Goal: Book appointment/travel/reservation

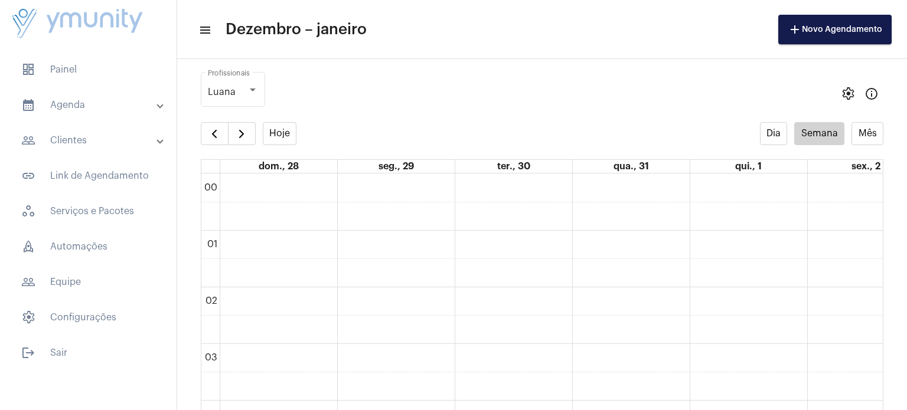
scroll to position [340, 0]
click at [203, 131] on button "button" at bounding box center [215, 132] width 28 height 24
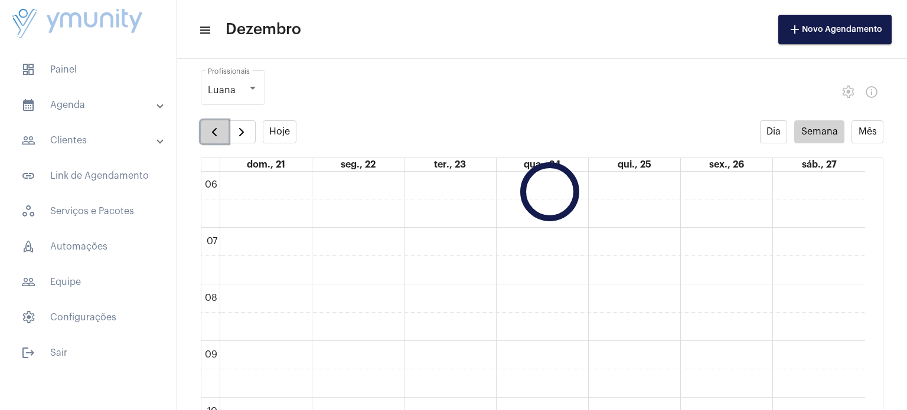
click at [203, 131] on button "button" at bounding box center [215, 132] width 28 height 24
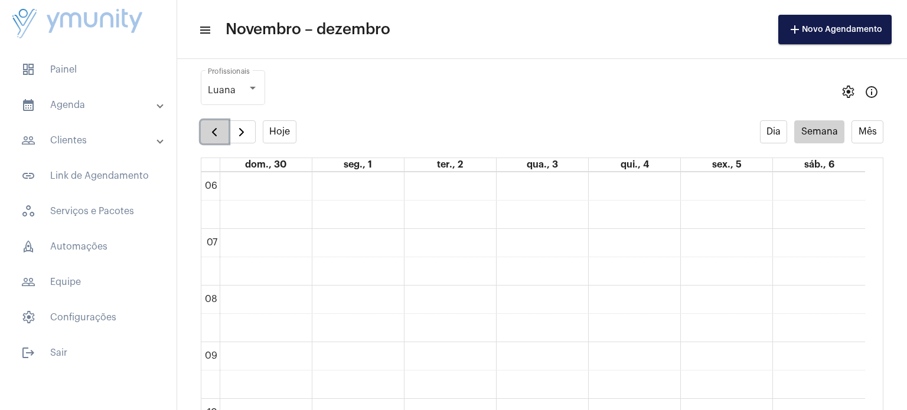
click at [203, 131] on button "button" at bounding box center [215, 132] width 28 height 24
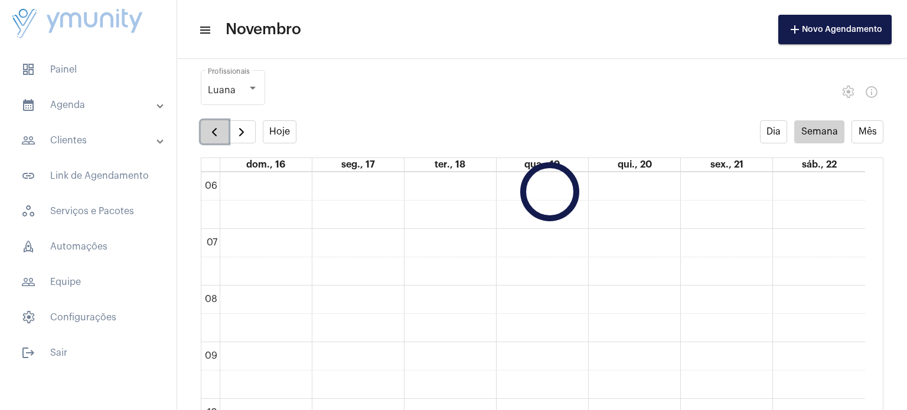
click at [203, 131] on button "button" at bounding box center [215, 132] width 28 height 24
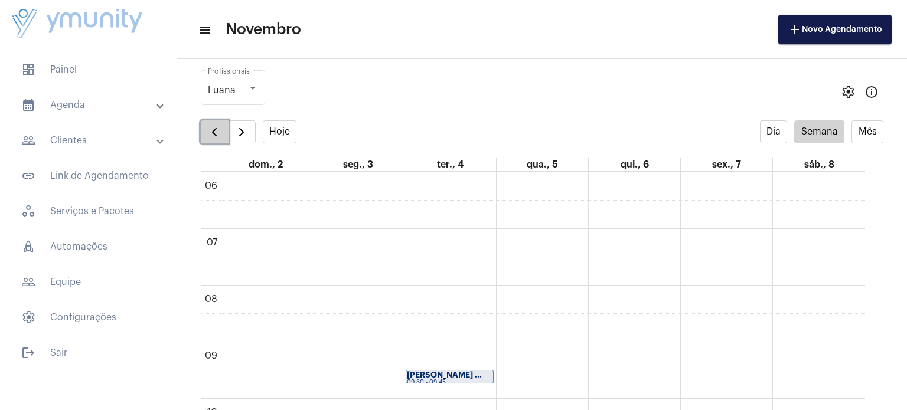
click at [203, 131] on button "button" at bounding box center [215, 132] width 28 height 24
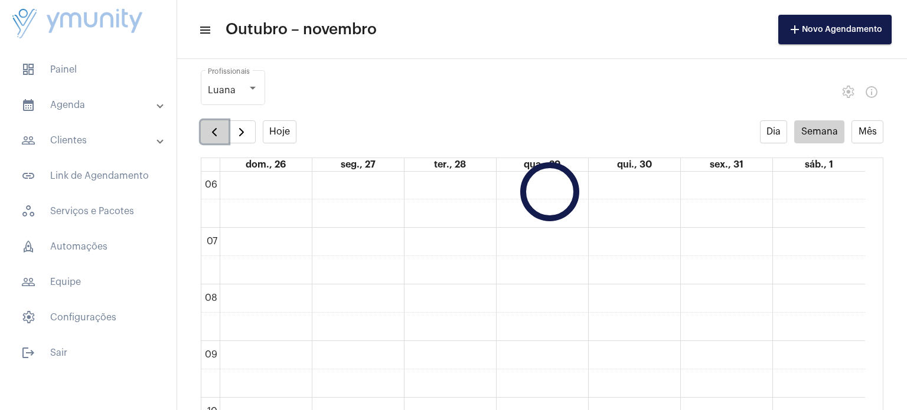
click at [203, 131] on button "button" at bounding box center [215, 132] width 28 height 24
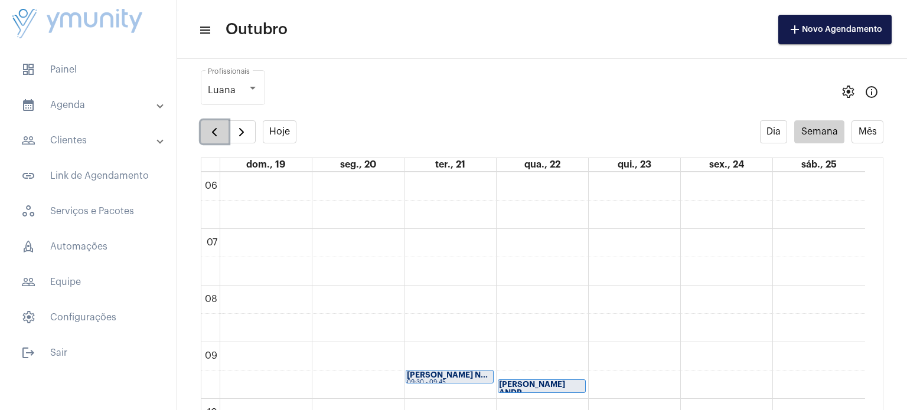
click at [203, 131] on button "button" at bounding box center [215, 132] width 28 height 24
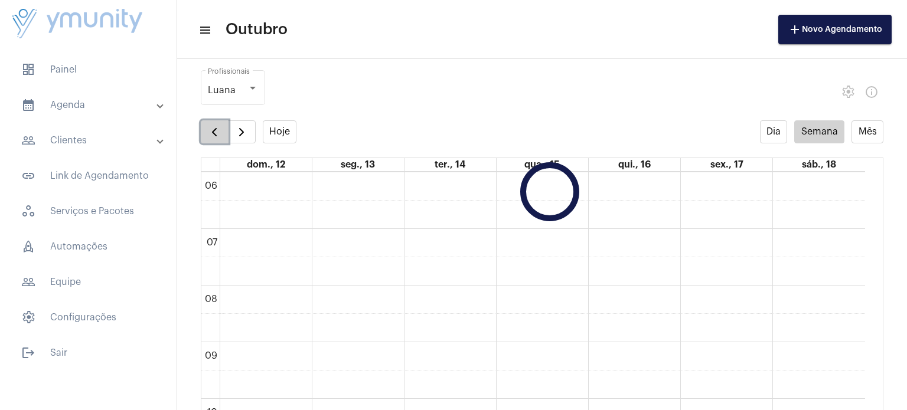
scroll to position [341, 0]
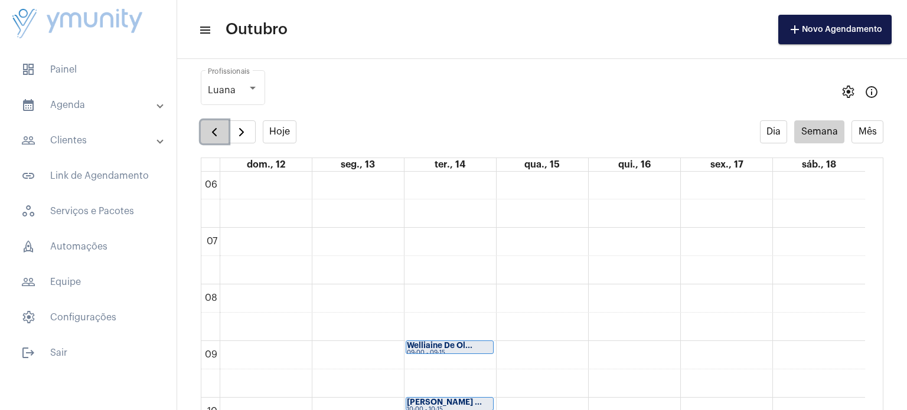
click at [203, 131] on button "button" at bounding box center [215, 132] width 28 height 24
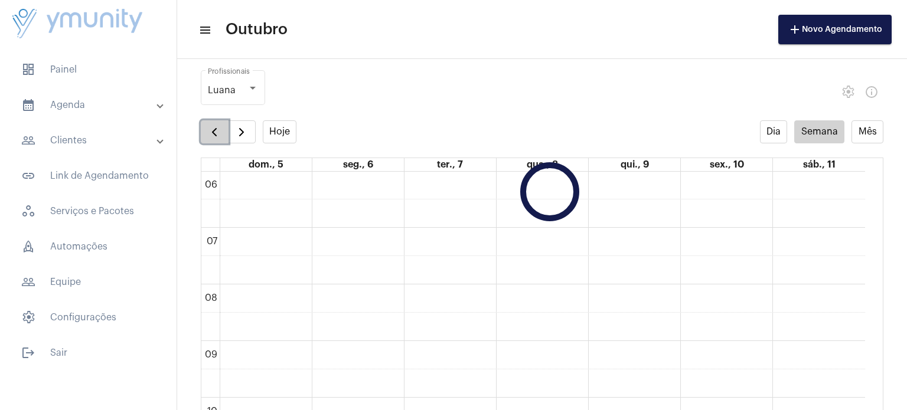
scroll to position [340, 0]
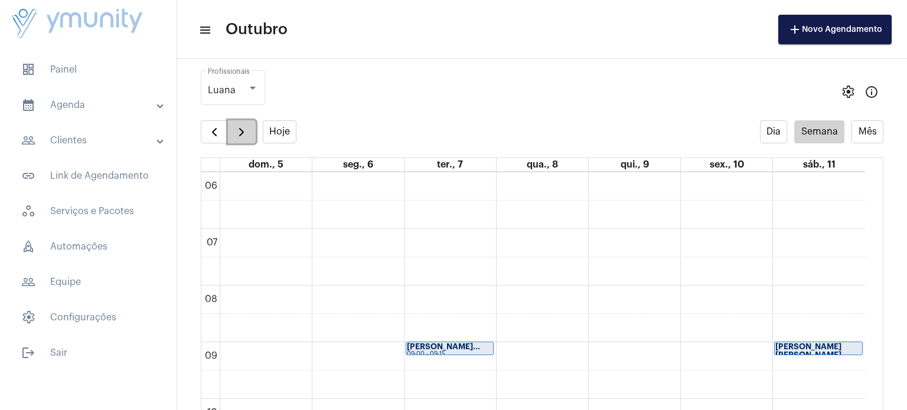
click at [244, 129] on span "button" at bounding box center [241, 132] width 14 height 14
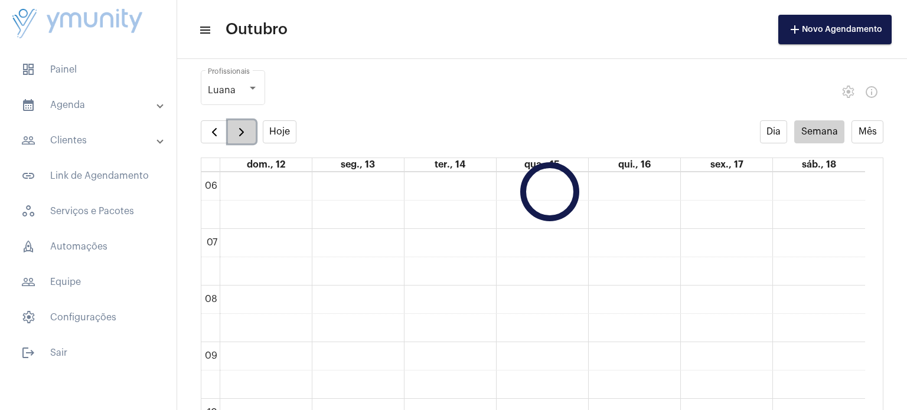
scroll to position [341, 0]
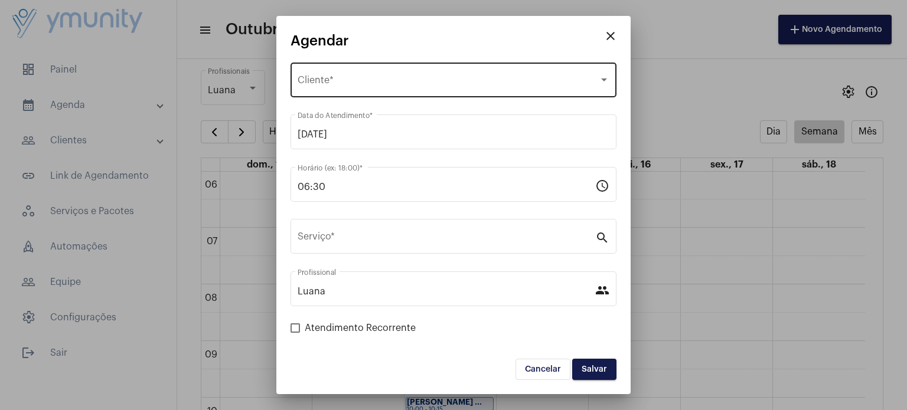
click at [383, 84] on div "Selecione o Cliente" at bounding box center [448, 82] width 301 height 11
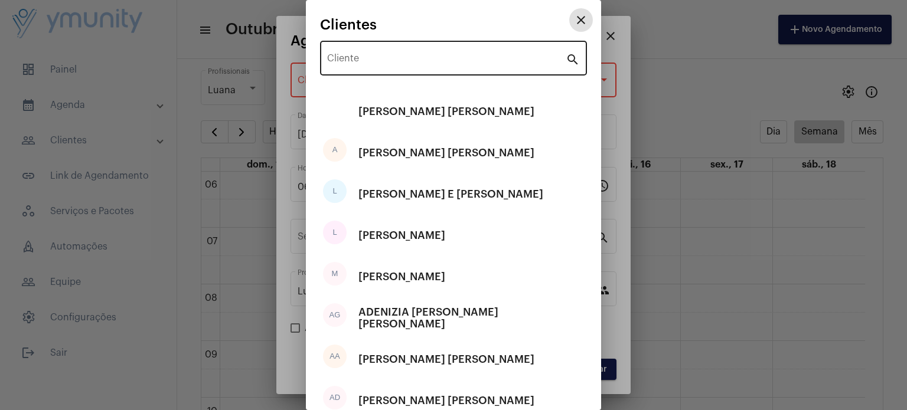
click at [383, 64] on input "Cliente" at bounding box center [446, 61] width 239 height 11
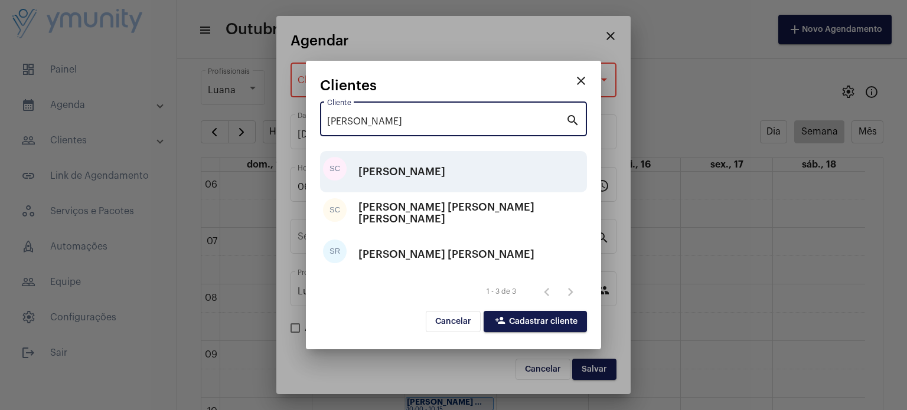
type input "[PERSON_NAME]"
click at [412, 182] on div "[PERSON_NAME]" at bounding box center [401, 171] width 87 height 35
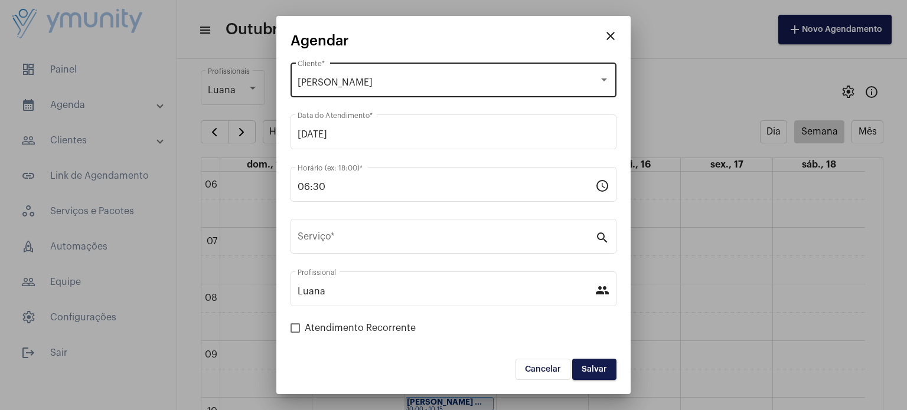
click at [463, 88] on div "[PERSON_NAME] Cliente *" at bounding box center [454, 78] width 312 height 37
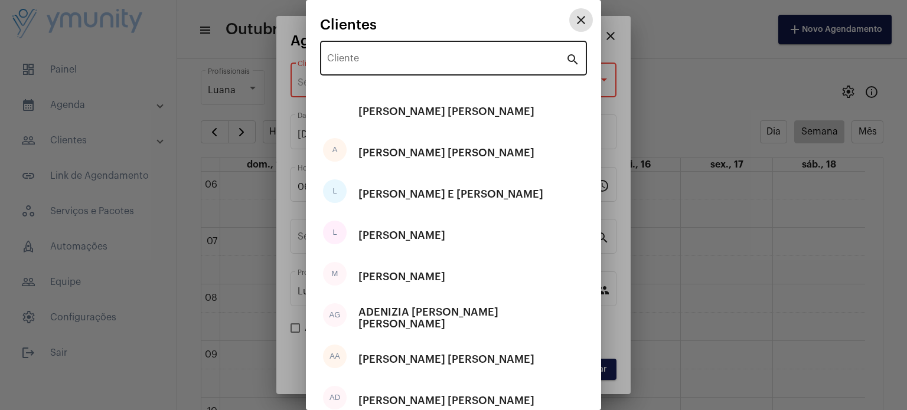
click at [453, 63] on input "Cliente" at bounding box center [446, 61] width 239 height 11
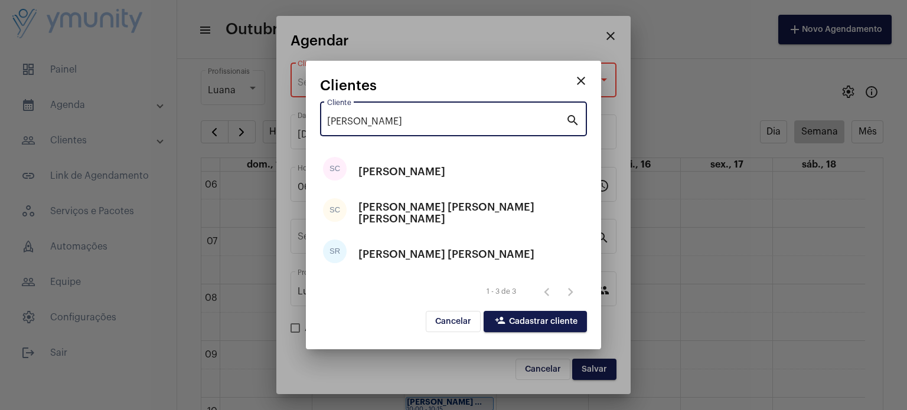
type input "[PERSON_NAME]"
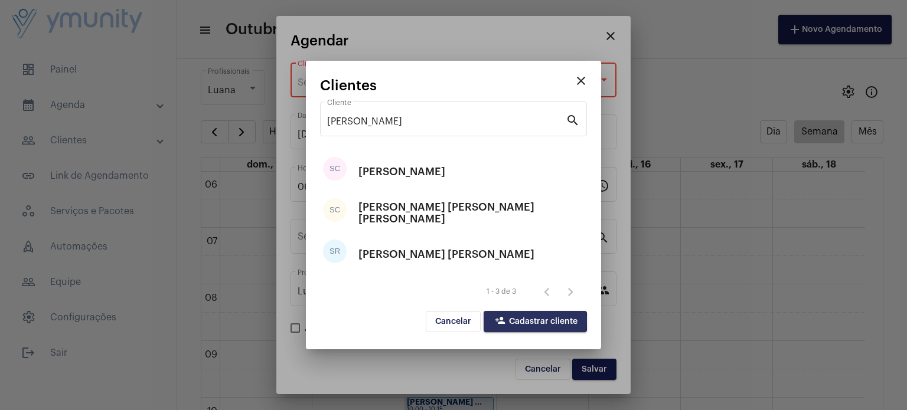
click at [529, 322] on span "person_add Cadastrar cliente" at bounding box center [535, 322] width 84 height 8
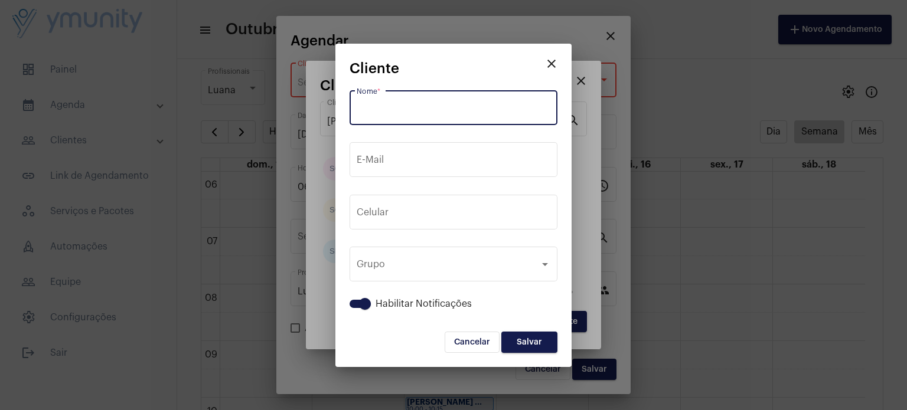
click at [458, 108] on input "Nome *" at bounding box center [454, 110] width 194 height 11
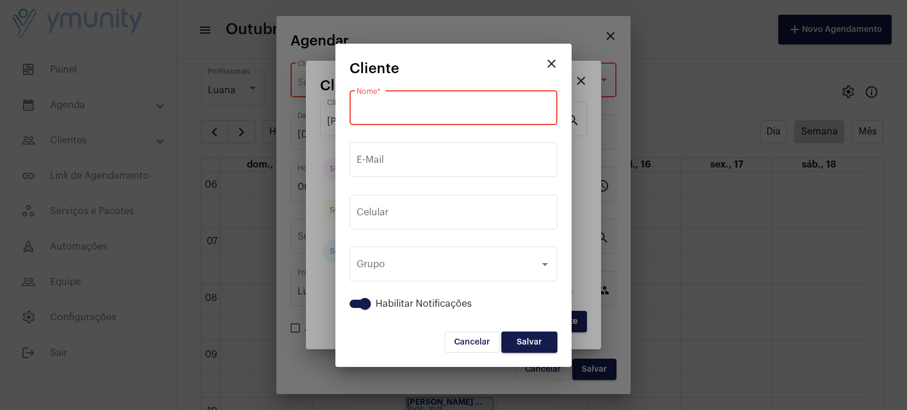
paste input "[PERSON_NAME]"
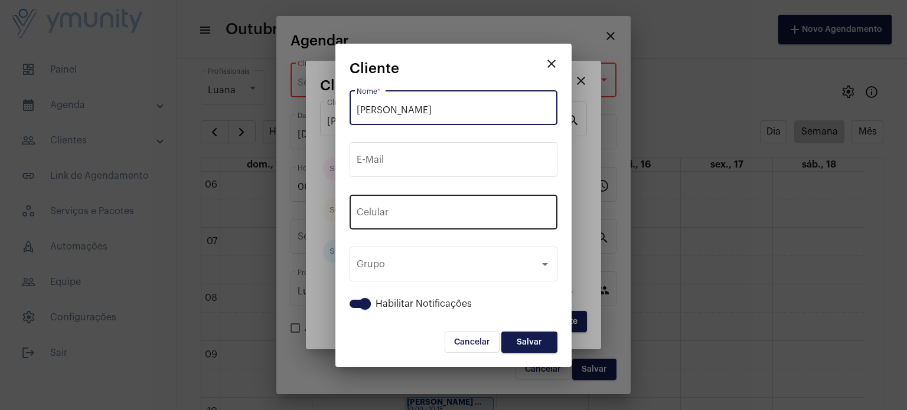
type input "[PERSON_NAME]"
click at [442, 203] on div "+55 Celular" at bounding box center [454, 211] width 194 height 37
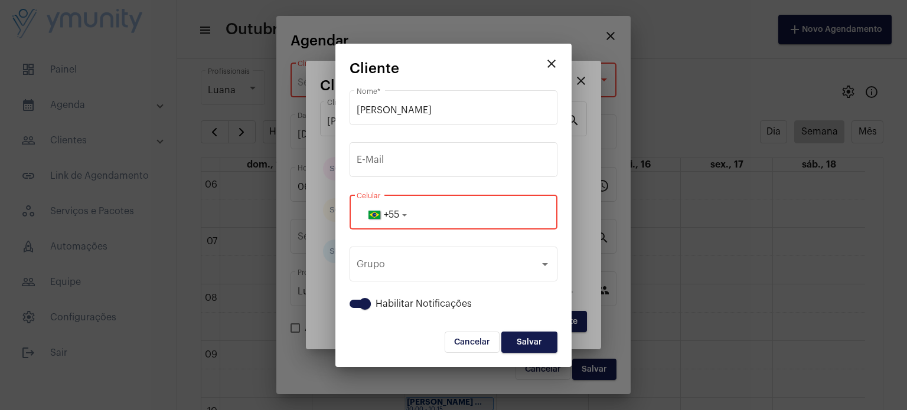
paste input "33987400555"
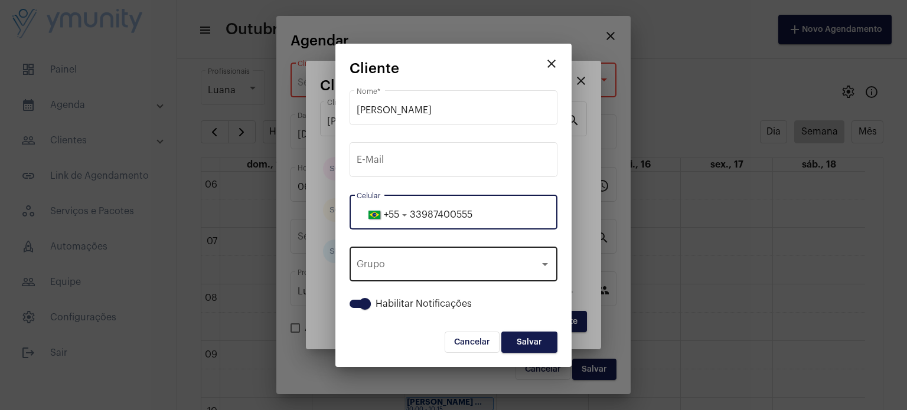
type input "33987400555"
click at [458, 262] on div "Grupo" at bounding box center [448, 267] width 183 height 11
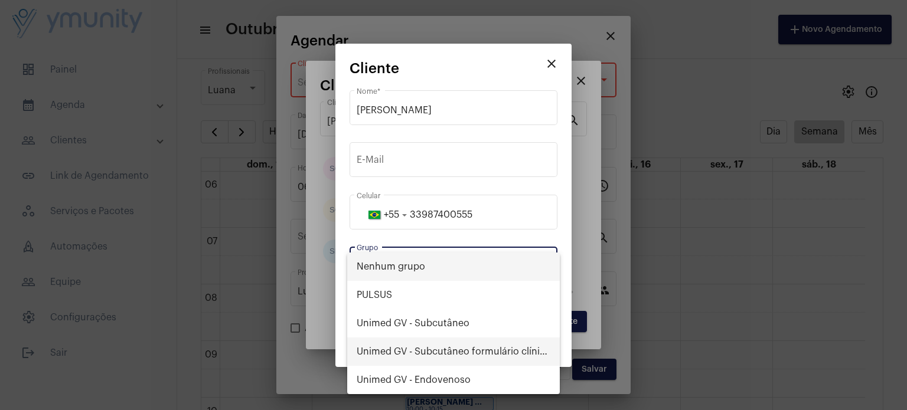
click at [477, 361] on span "Unimed GV - Subcutâneo formulário clínico" at bounding box center [454, 352] width 194 height 28
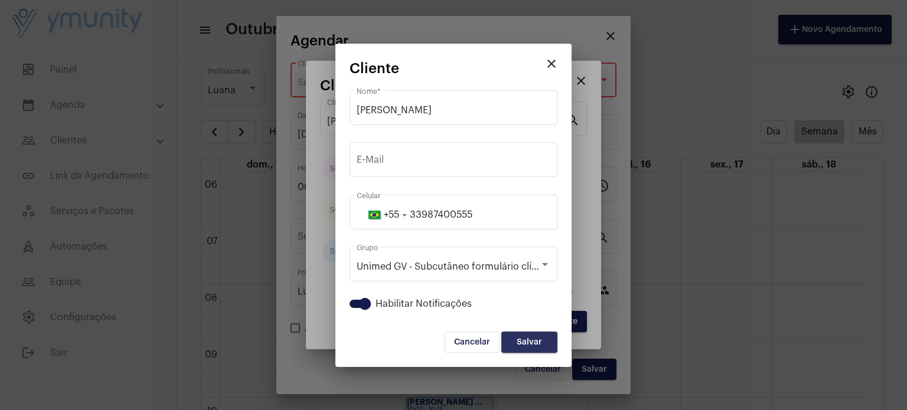
click at [537, 340] on span "Salvar" at bounding box center [529, 342] width 25 height 8
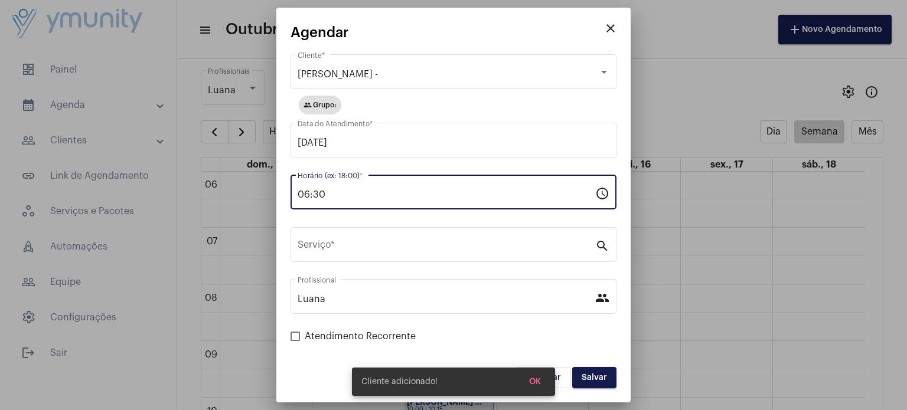
drag, startPoint x: 369, startPoint y: 195, endPoint x: 191, endPoint y: 179, distance: 177.9
click at [191, 179] on div "close Agendar [PERSON_NAME] - Cliente * group Grupo: [DATE] Data do Atendimento…" at bounding box center [453, 205] width 907 height 410
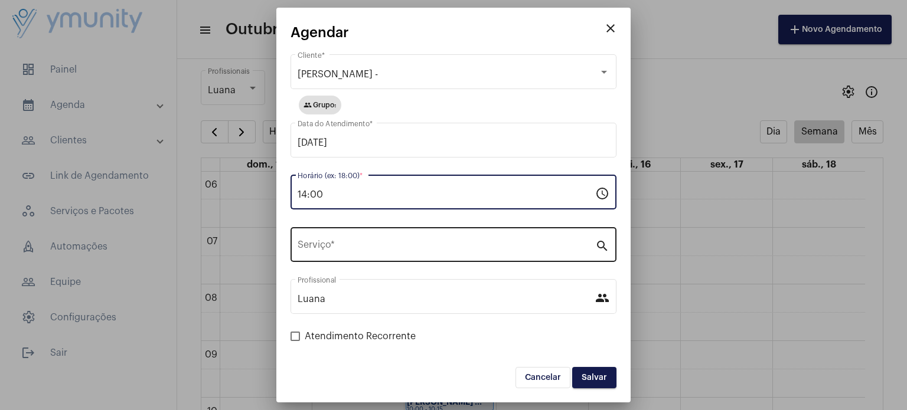
type input "14:00"
click at [434, 249] on input "Serviço *" at bounding box center [447, 247] width 298 height 11
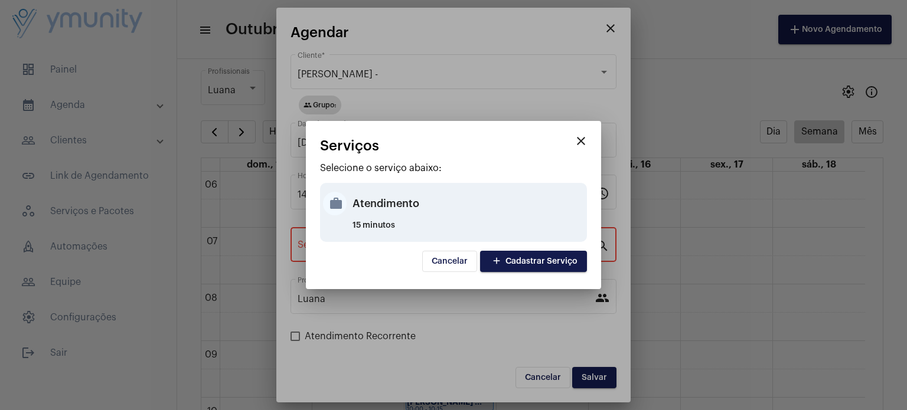
click at [386, 194] on div "Atendimento" at bounding box center [469, 203] width 232 height 35
type input "Atendimento"
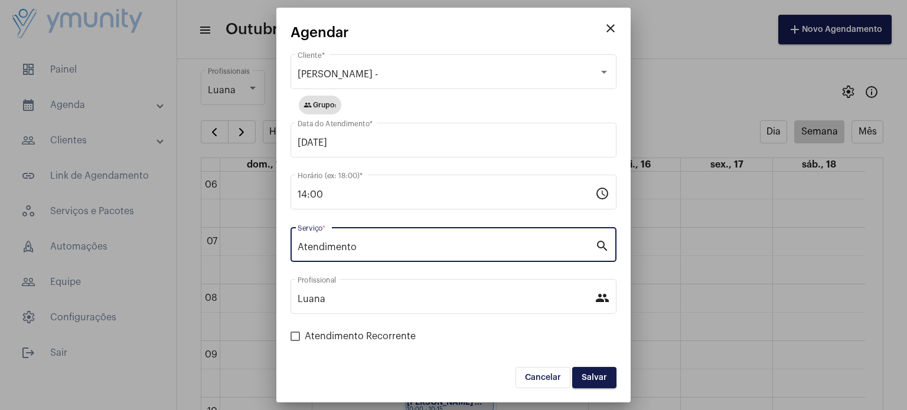
click at [586, 374] on span "Salvar" at bounding box center [594, 378] width 25 height 8
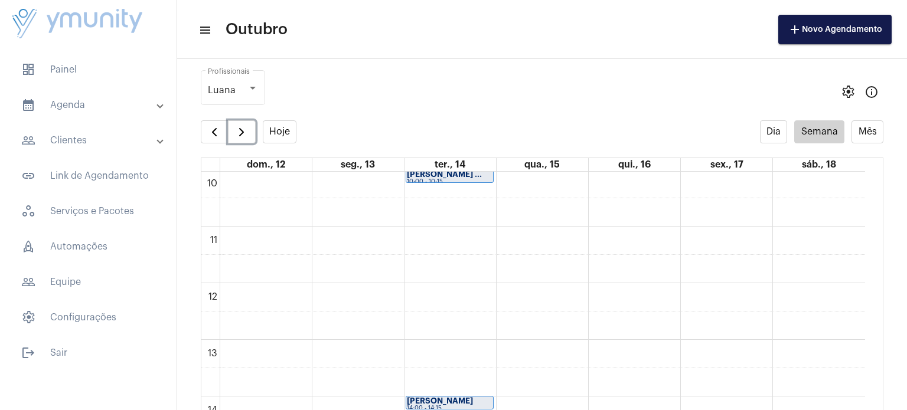
scroll to position [562, 0]
click at [446, 405] on strong "[PERSON_NAME]" at bounding box center [440, 409] width 66 height 8
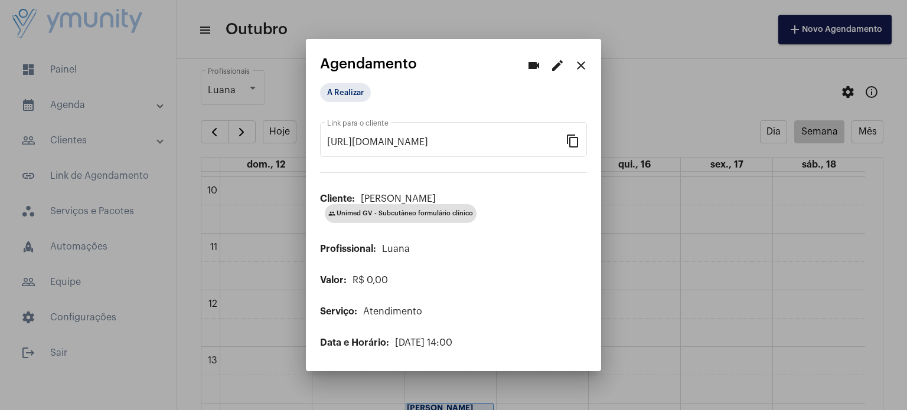
click at [829, 211] on div at bounding box center [453, 205] width 907 height 410
